Goal: Information Seeking & Learning: Learn about a topic

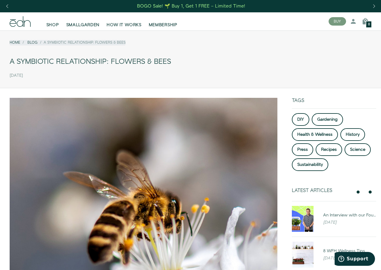
click at [10, 11] on div "Previous slide" at bounding box center [7, 6] width 8 height 13
click at [11, 9] on div "Give the perfect gift—shop Gift Sets" at bounding box center [190, 6] width 381 height 12
click at [10, 8] on div "Previous slide" at bounding box center [7, 6] width 8 height 13
click at [10, 6] on div "Previous slide" at bounding box center [7, 6] width 8 height 13
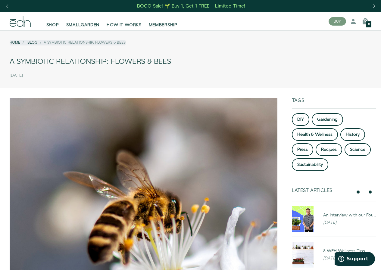
click at [10, 6] on div "Previous slide" at bounding box center [7, 6] width 8 height 13
